Goal: Subscribe to service/newsletter

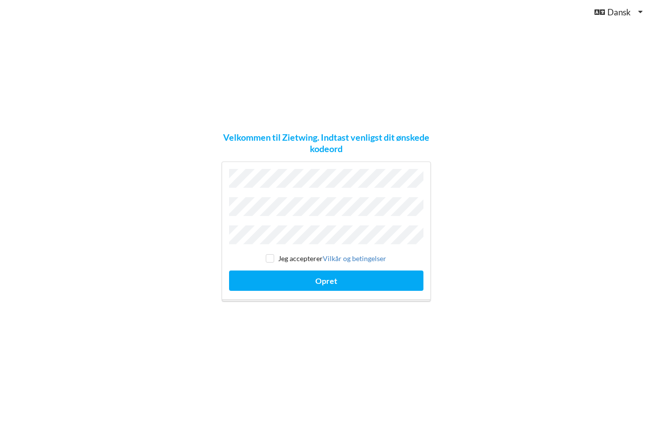
click at [272, 255] on input "checkbox" at bounding box center [270, 258] width 8 height 8
checkbox input "true"
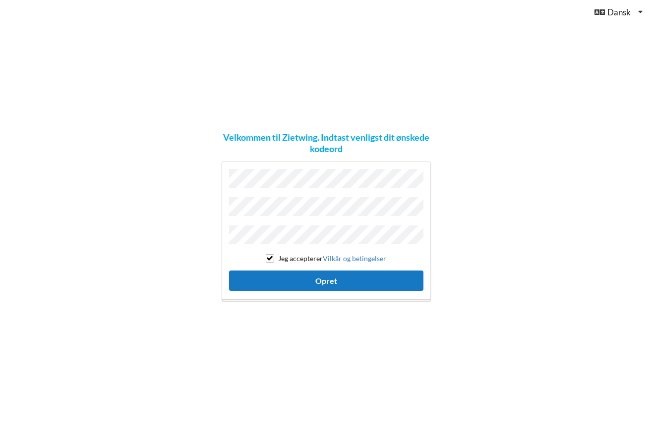
click at [304, 271] on button "Opret" at bounding box center [326, 281] width 194 height 20
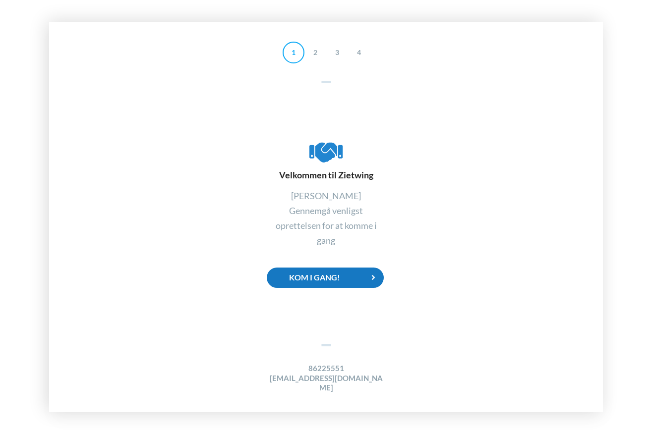
click at [345, 283] on div "Kom i gang!" at bounding box center [325, 278] width 117 height 20
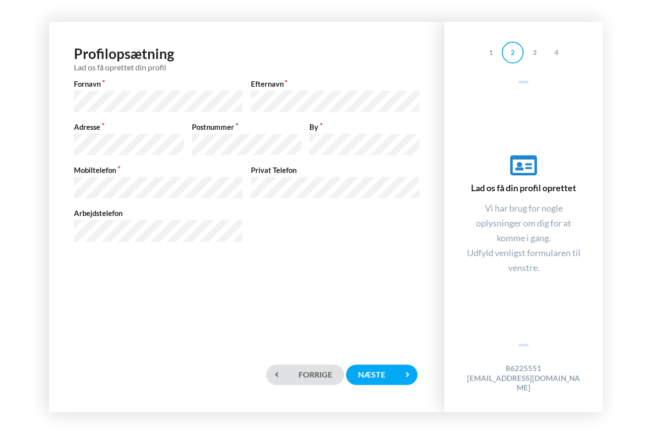
click at [297, 267] on div "Profilopsætning Lad os få oprettet din profil Fornavn Efternavn Adresse Postnum…" at bounding box center [247, 189] width 376 height 315
click at [377, 370] on div "Næste" at bounding box center [381, 375] width 71 height 20
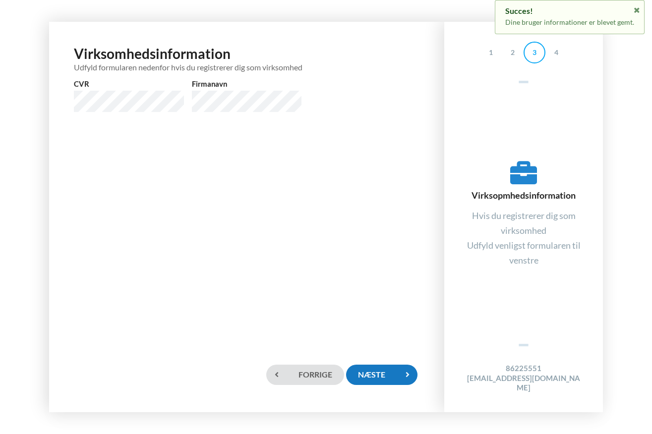
click at [382, 372] on div "Næste" at bounding box center [381, 375] width 71 height 20
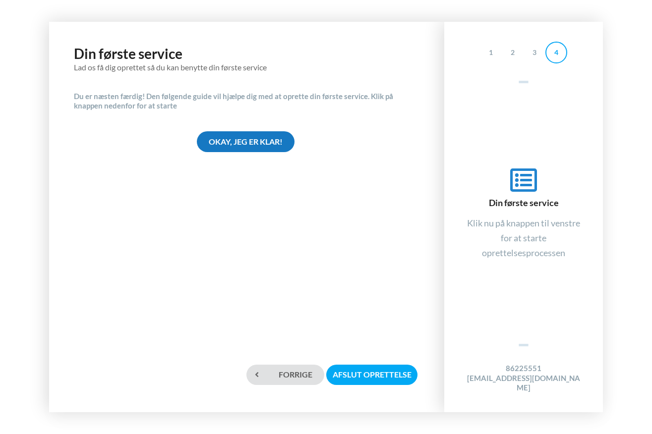
click at [257, 139] on div "Okay, jeg er klar!" at bounding box center [246, 141] width 98 height 20
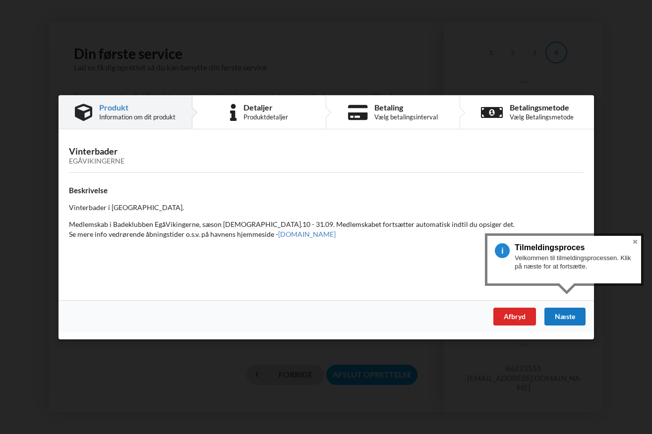
click at [573, 315] on div "Næste" at bounding box center [564, 316] width 41 height 18
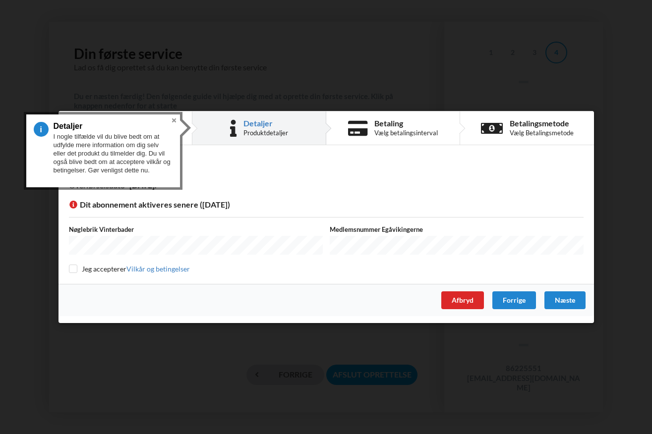
click at [73, 270] on input "checkbox" at bounding box center [73, 269] width 8 height 8
checkbox input "true"
click at [571, 300] on div "Næste" at bounding box center [564, 301] width 41 height 18
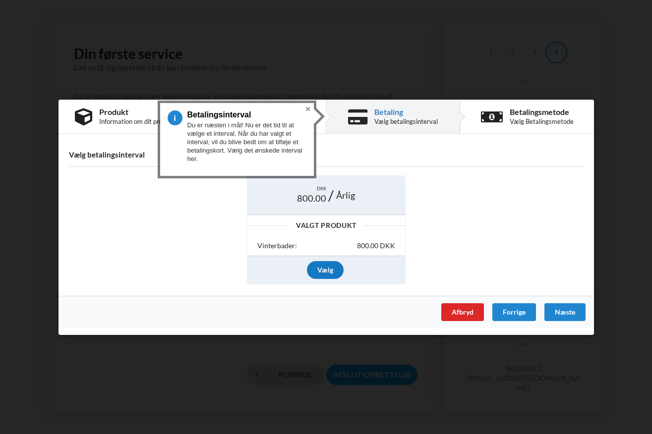
click at [331, 267] on div "Vælg" at bounding box center [325, 270] width 37 height 18
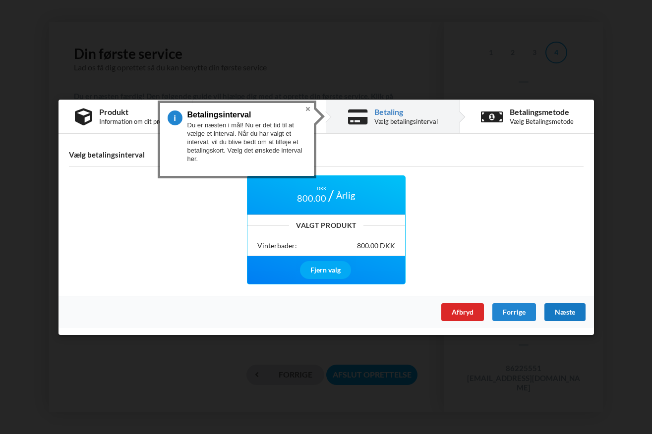
click at [566, 307] on div "Næste" at bounding box center [564, 312] width 41 height 18
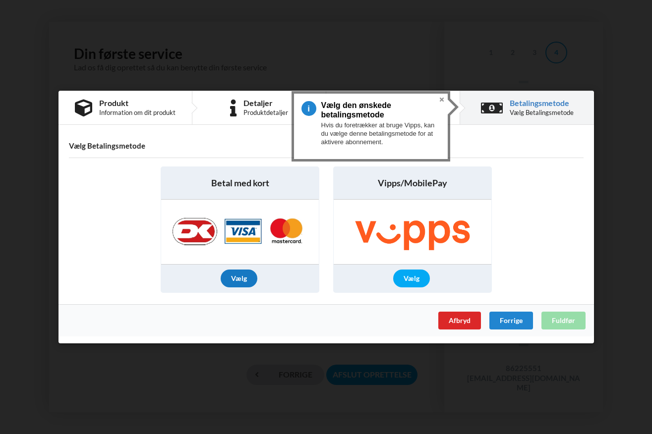
click at [239, 276] on div "Vælg" at bounding box center [239, 279] width 37 height 18
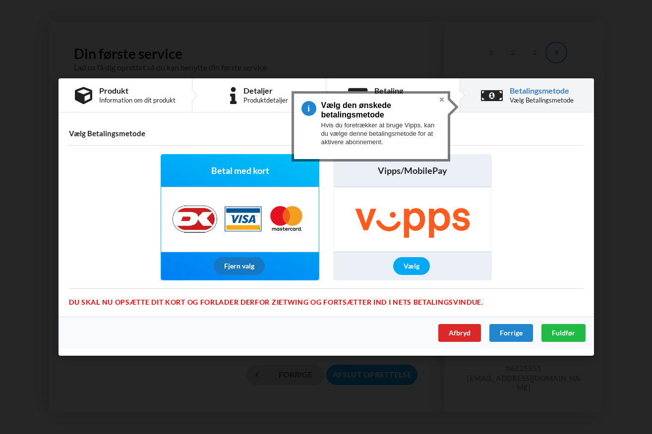
click at [249, 268] on div "Fjern valg" at bounding box center [238, 266] width 51 height 18
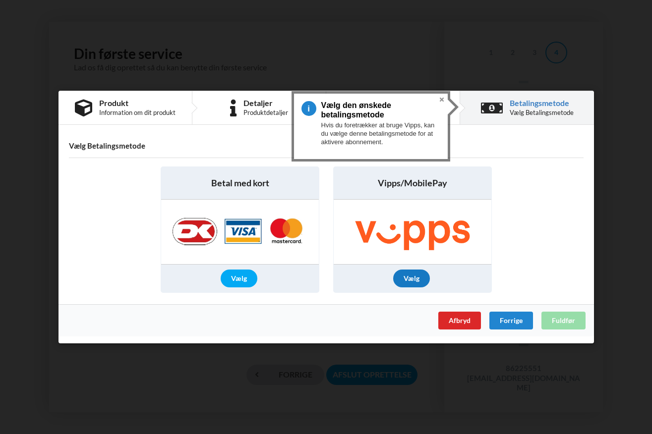
click at [411, 278] on div "Vælg" at bounding box center [411, 279] width 37 height 18
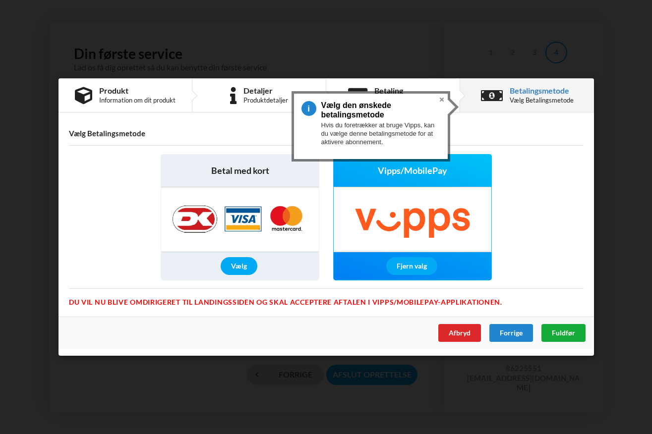
click at [570, 331] on span "Fuldfør" at bounding box center [563, 333] width 23 height 8
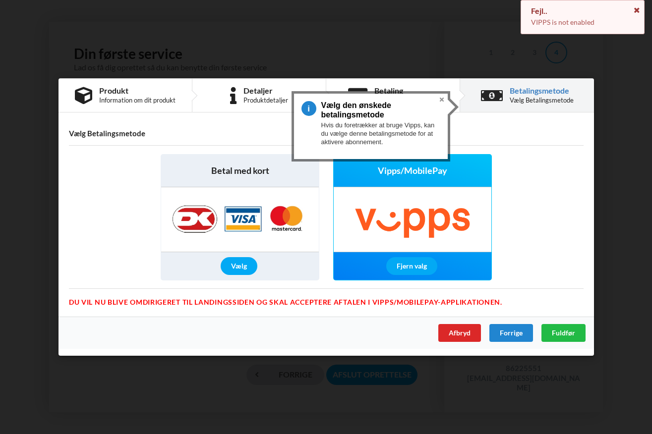
click at [635, 6] on icon at bounding box center [637, 8] width 8 height 7
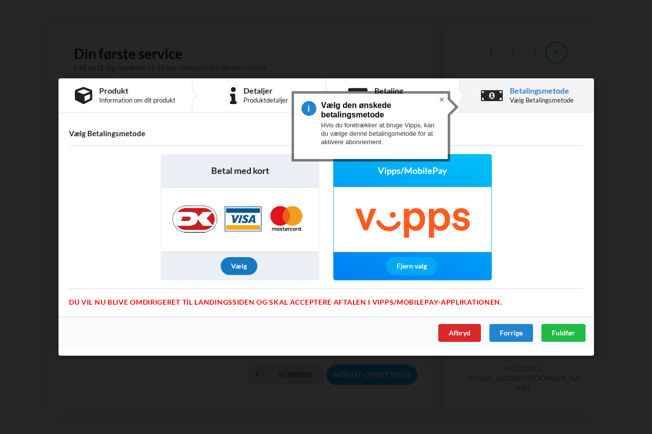
click at [242, 265] on div "Vælg" at bounding box center [239, 266] width 37 height 18
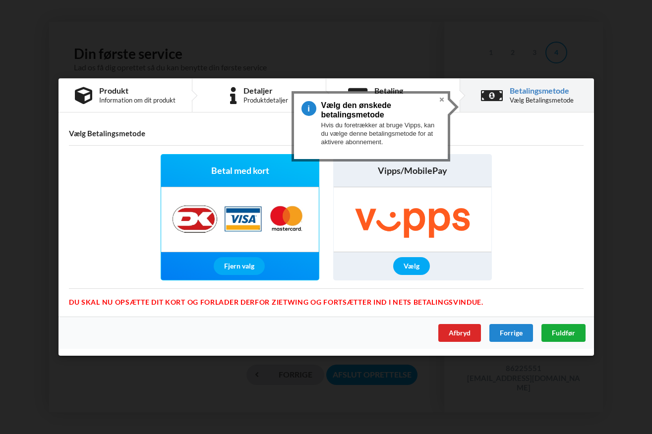
click at [559, 330] on span "Fuldfør" at bounding box center [563, 333] width 23 height 8
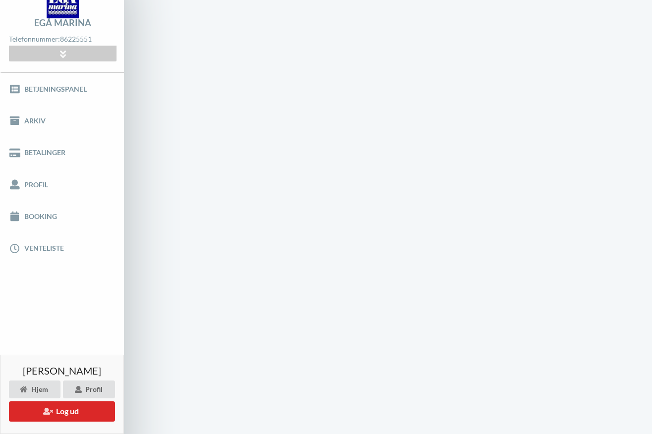
scroll to position [54, 0]
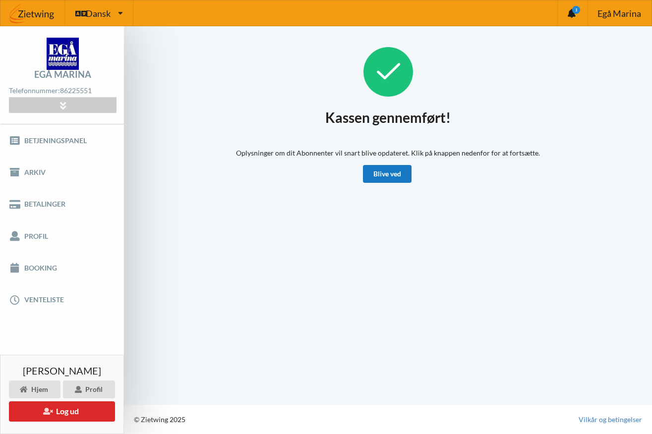
click at [395, 170] on link "Blive ved" at bounding box center [387, 174] width 49 height 18
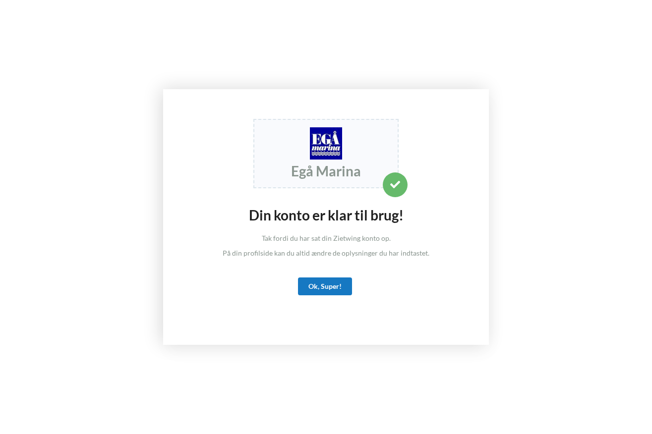
click at [327, 287] on div "Ok, Super!" at bounding box center [325, 287] width 54 height 18
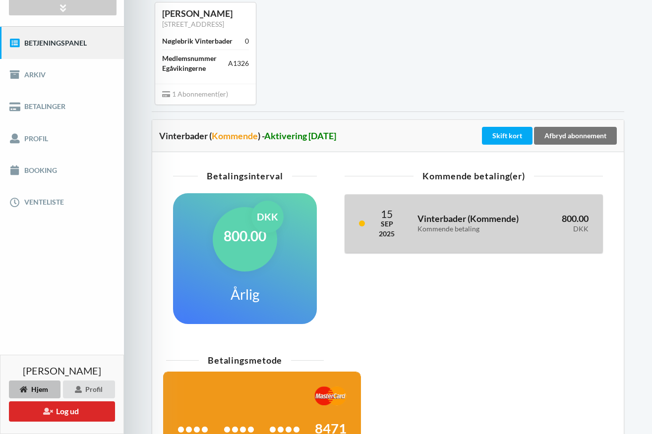
scroll to position [94, 0]
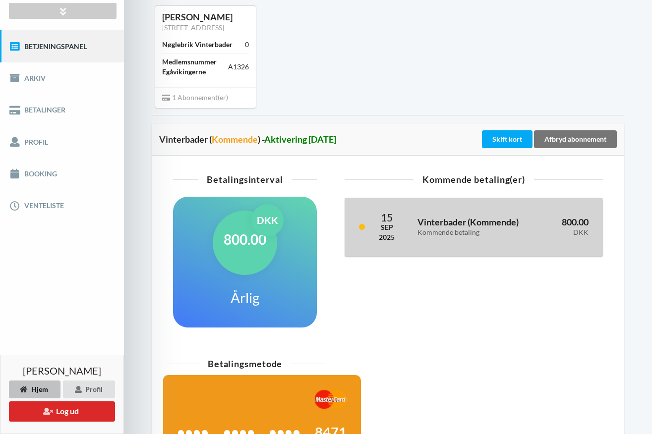
click at [451, 244] on div "Vinterbader ( Kommende ) Kommende betaling" at bounding box center [475, 227] width 129 height 32
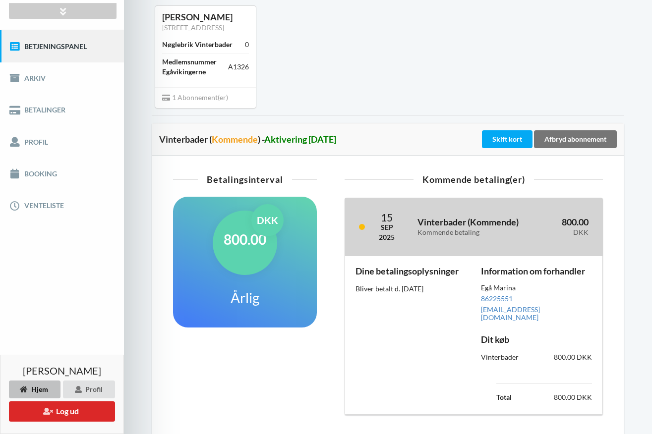
click at [451, 244] on div "Vinterbader ( Kommende ) Kommende betaling" at bounding box center [475, 227] width 129 height 32
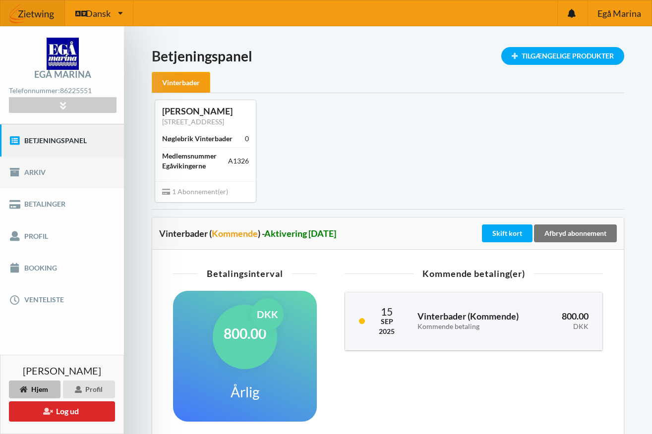
scroll to position [0, 0]
click at [38, 168] on link "Arkiv" at bounding box center [62, 173] width 124 height 32
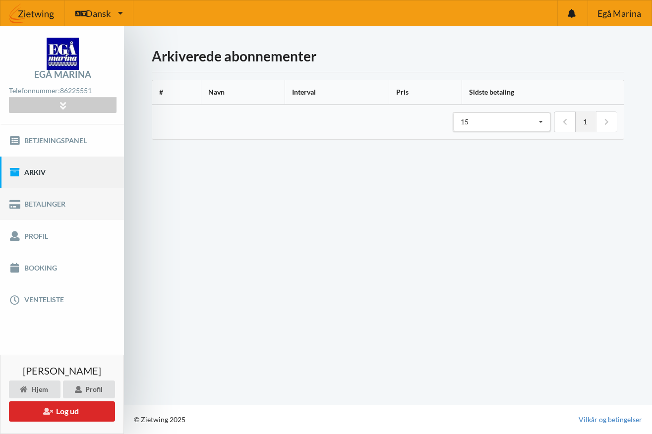
click at [65, 210] on link "Betalinger" at bounding box center [62, 204] width 124 height 32
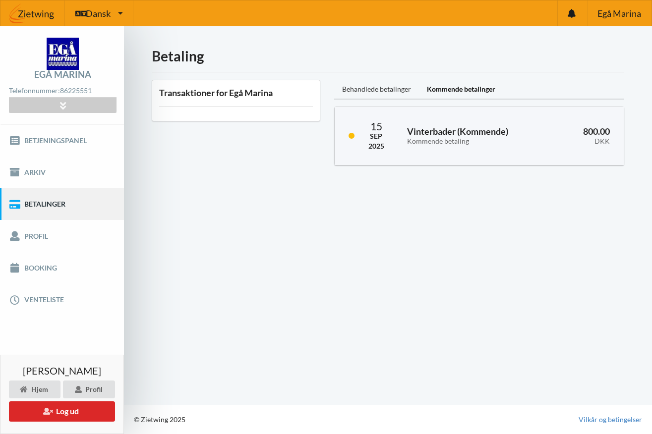
click at [362, 87] on div "Behandlede betalinger" at bounding box center [376, 90] width 85 height 20
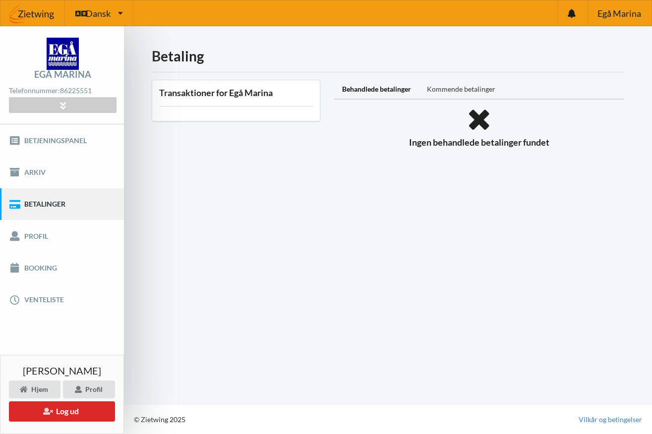
click at [463, 89] on div "Kommende betalinger" at bounding box center [461, 90] width 84 height 20
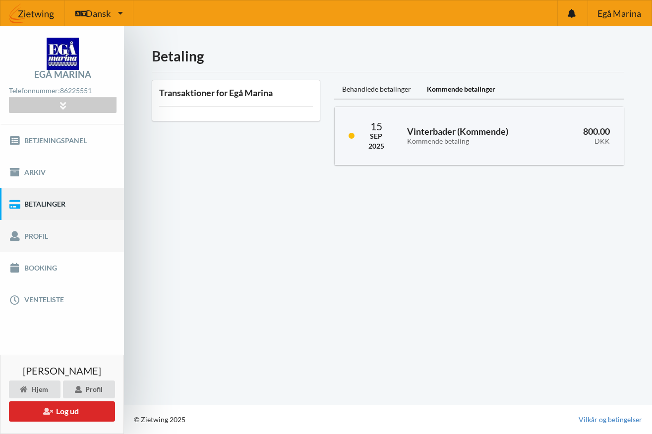
click at [57, 231] on link "Profil" at bounding box center [62, 236] width 124 height 32
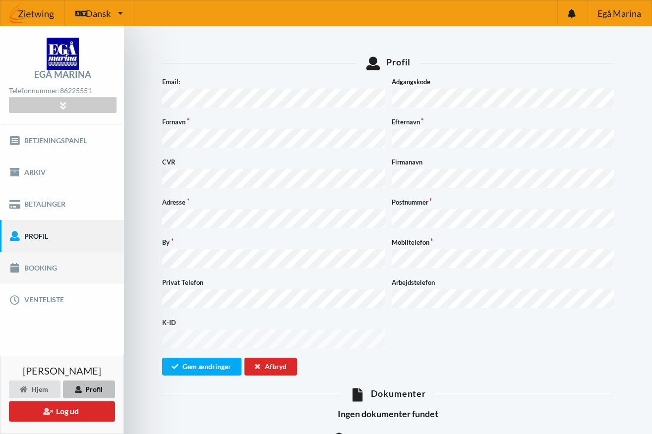
click at [42, 271] on link "Booking" at bounding box center [62, 268] width 124 height 32
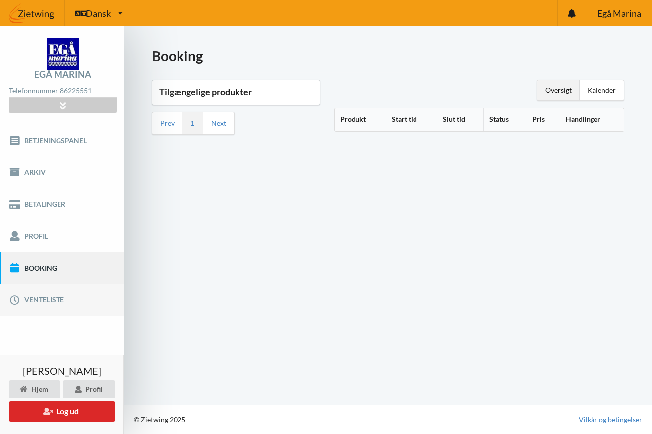
click at [53, 294] on link "Venteliste" at bounding box center [62, 300] width 124 height 32
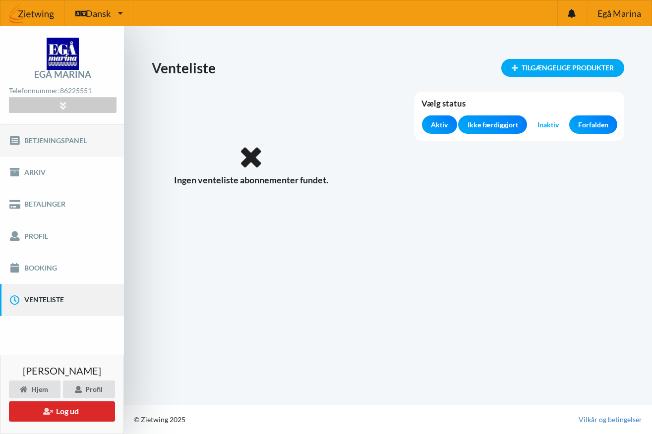
click at [54, 142] on link "Betjeningspanel" at bounding box center [62, 140] width 124 height 32
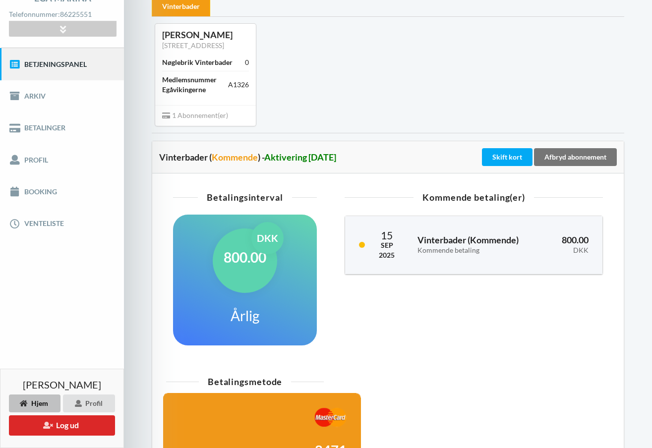
scroll to position [96, 0]
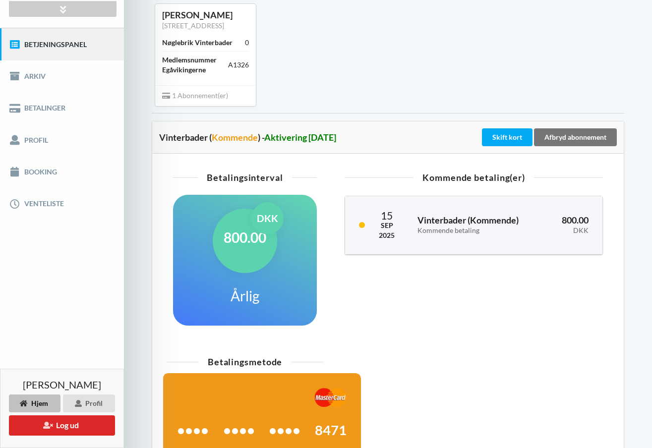
click at [251, 260] on div "800.00 DKK" at bounding box center [245, 241] width 64 height 64
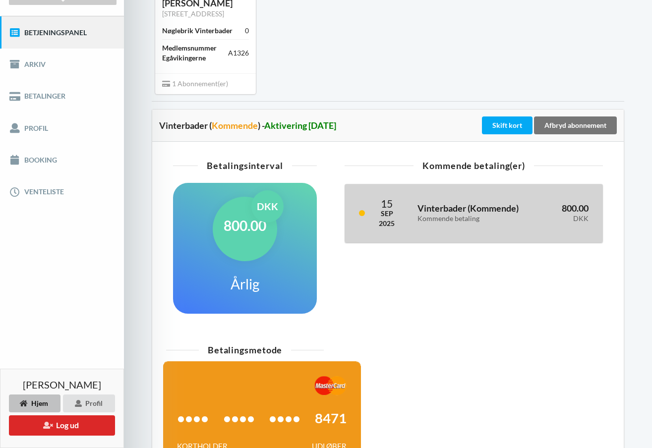
scroll to position [105, 0]
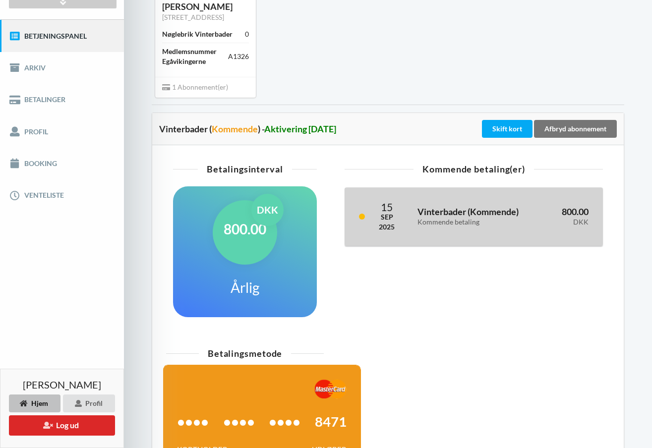
click at [498, 217] on span "Kommende" at bounding box center [493, 211] width 46 height 11
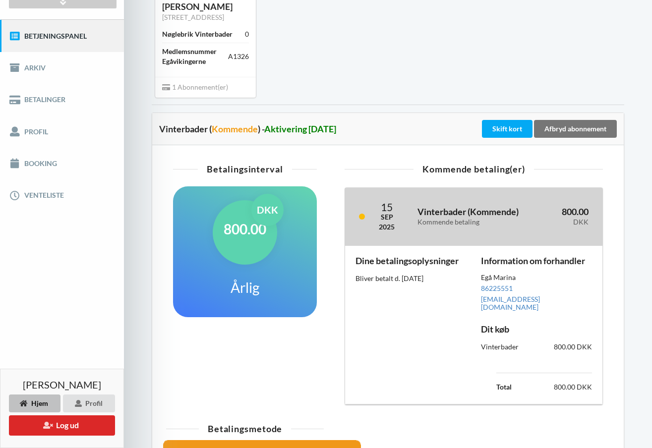
click at [498, 217] on span "Kommende" at bounding box center [493, 211] width 46 height 11
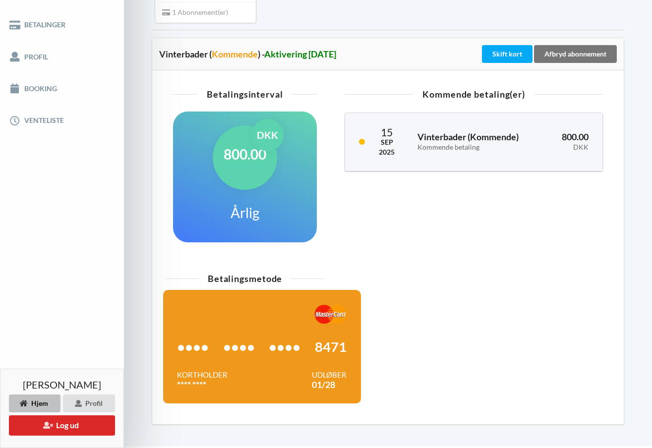
scroll to position [162, 0]
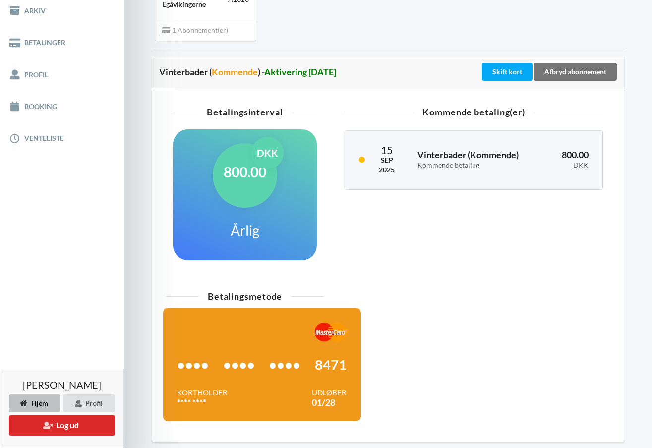
click at [264, 362] on div "•••• •••• •••• 8471" at bounding box center [262, 365] width 170 height 46
click at [262, 365] on div "•••• •••• •••• 8471" at bounding box center [262, 365] width 170 height 46
click at [219, 375] on div "•••• •••• •••• 8471" at bounding box center [262, 365] width 170 height 46
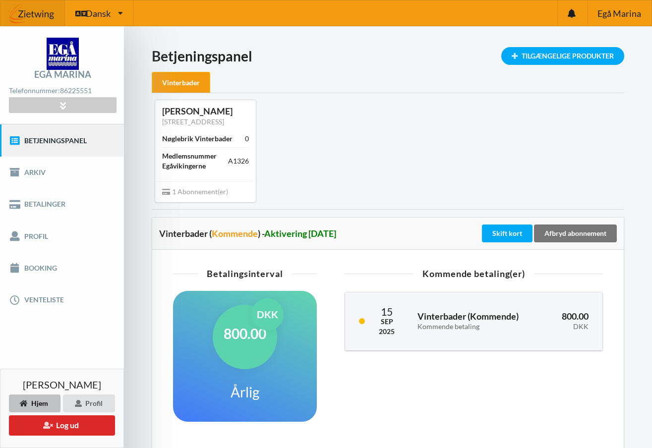
scroll to position [0, 0]
click at [621, 5] on div "Egå Marina" at bounding box center [620, 12] width 64 height 25
click at [118, 9] on icon at bounding box center [120, 12] width 5 height 7
click at [63, 102] on icon at bounding box center [62, 105] width 11 height 8
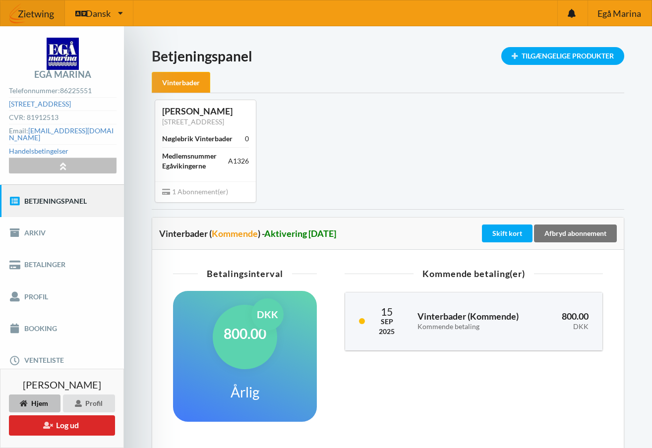
click at [63, 162] on icon at bounding box center [62, 166] width 11 height 8
